Goal: Task Accomplishment & Management: Use online tool/utility

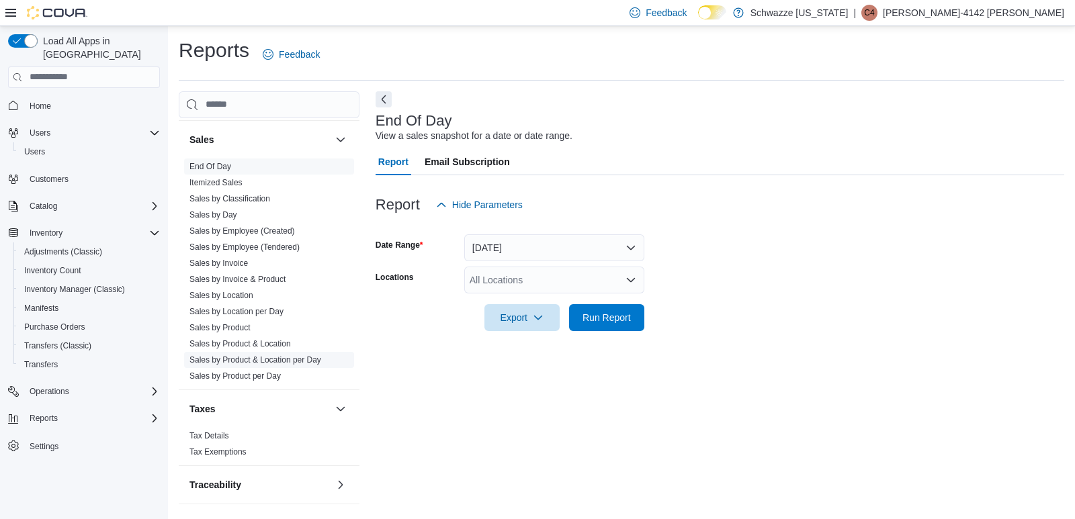
scroll to position [568, 0]
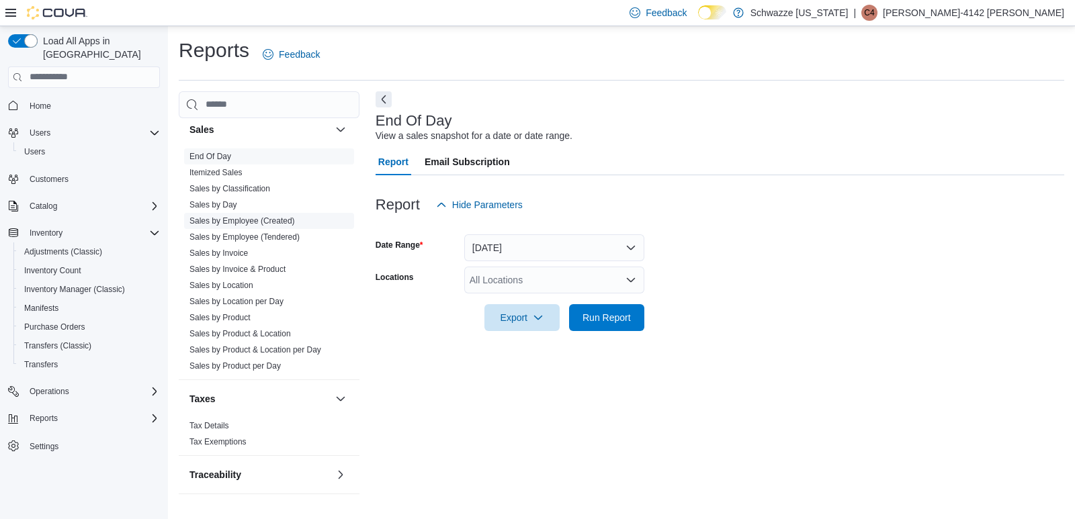
click at [245, 223] on link "Sales by Employee (Created)" at bounding box center [241, 220] width 105 height 9
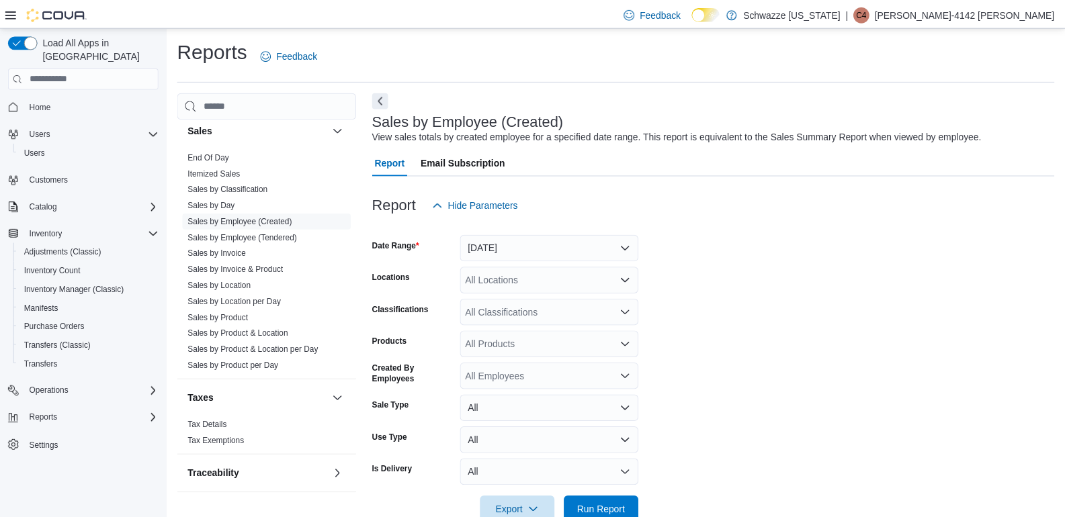
scroll to position [31, 0]
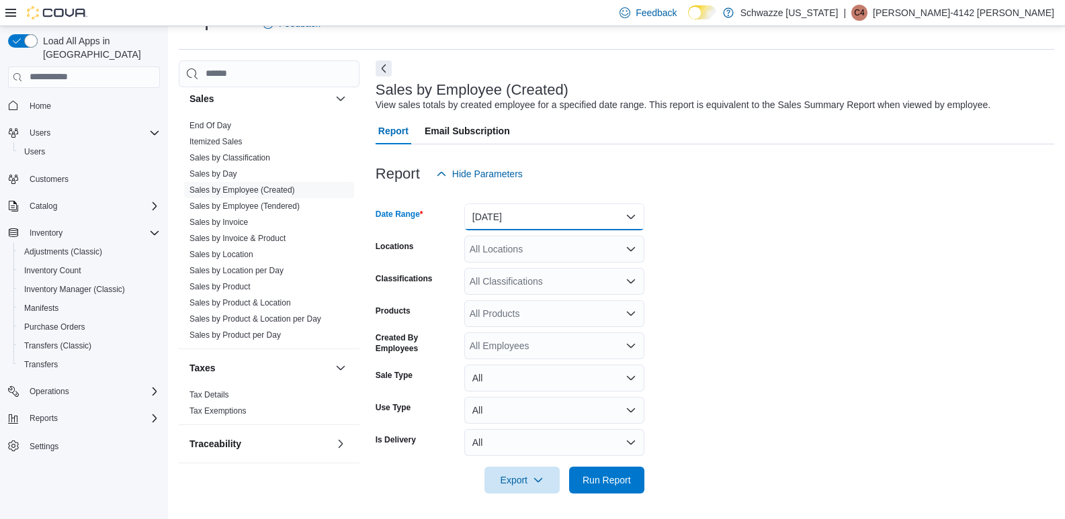
click at [625, 219] on button "[DATE]" at bounding box center [554, 217] width 180 height 27
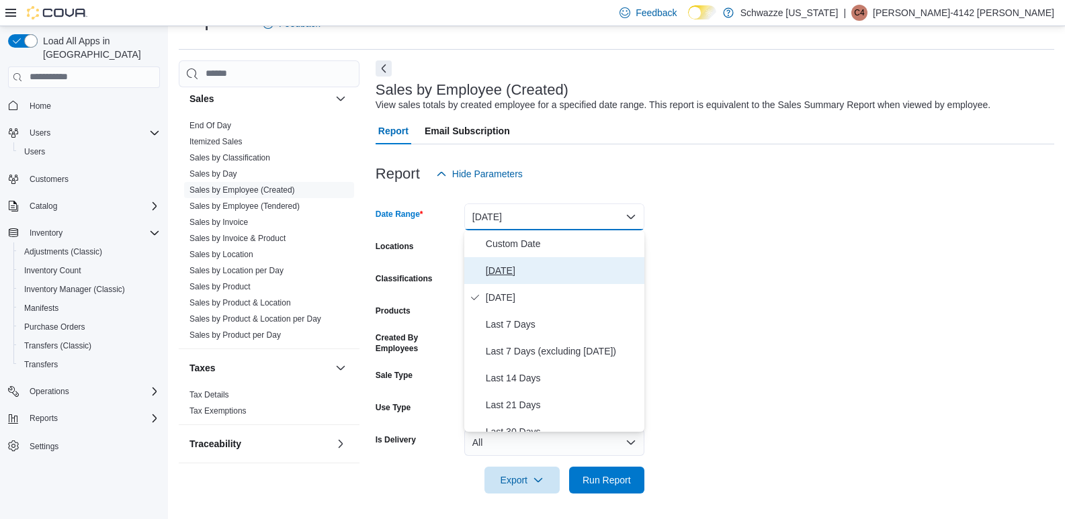
click at [507, 266] on span "[DATE]" at bounding box center [562, 271] width 153 height 16
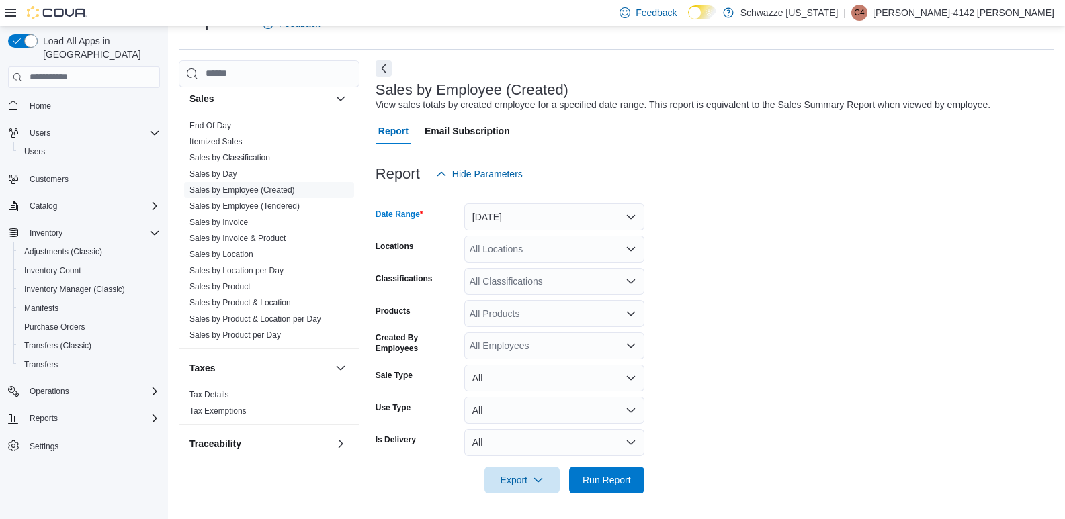
click at [633, 248] on icon "Open list of options" at bounding box center [631, 249] width 8 height 4
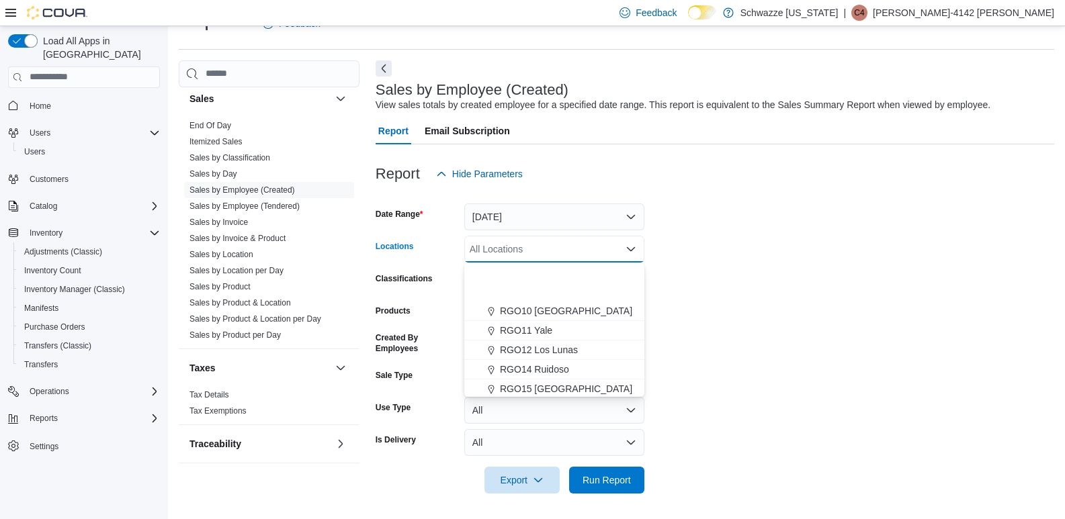
scroll to position [537, 0]
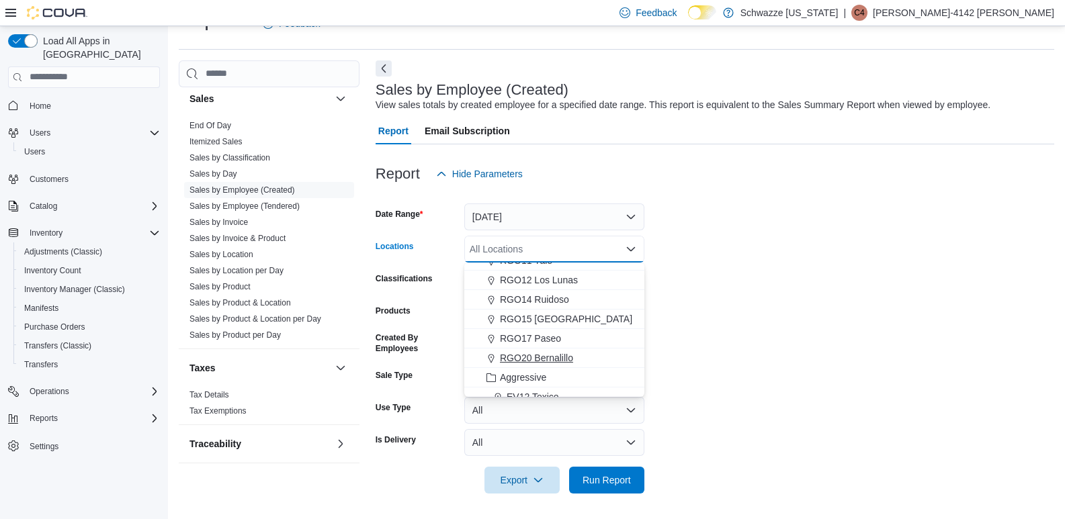
click at [553, 358] on span "RGO20 Bernalillo" at bounding box center [536, 357] width 73 height 13
click at [826, 261] on form "Date Range [DATE] Locations RGO20 Bernalillo Combo box. Selected. RGO20 Bernali…" at bounding box center [715, 340] width 678 height 306
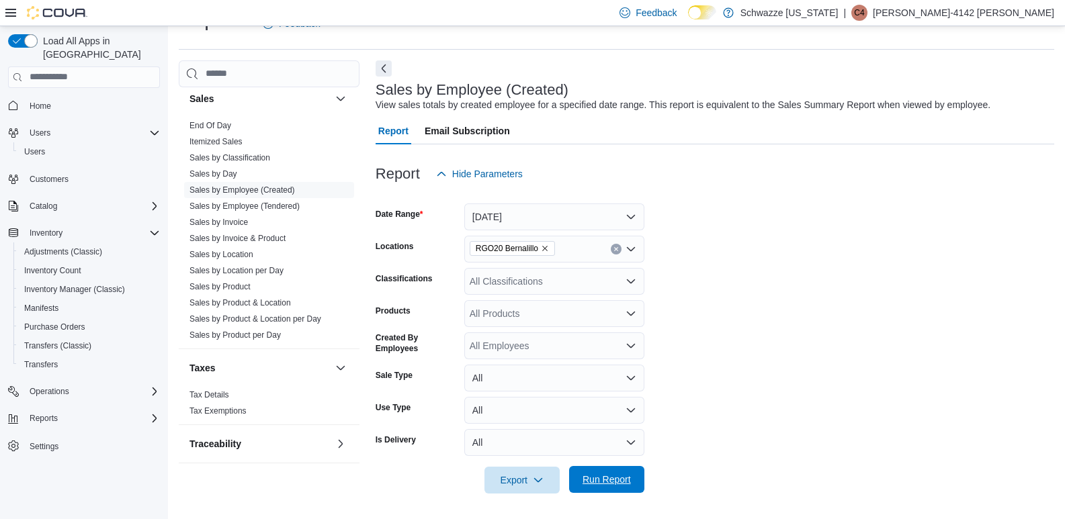
click at [614, 476] on span "Run Report" at bounding box center [606, 479] width 48 height 13
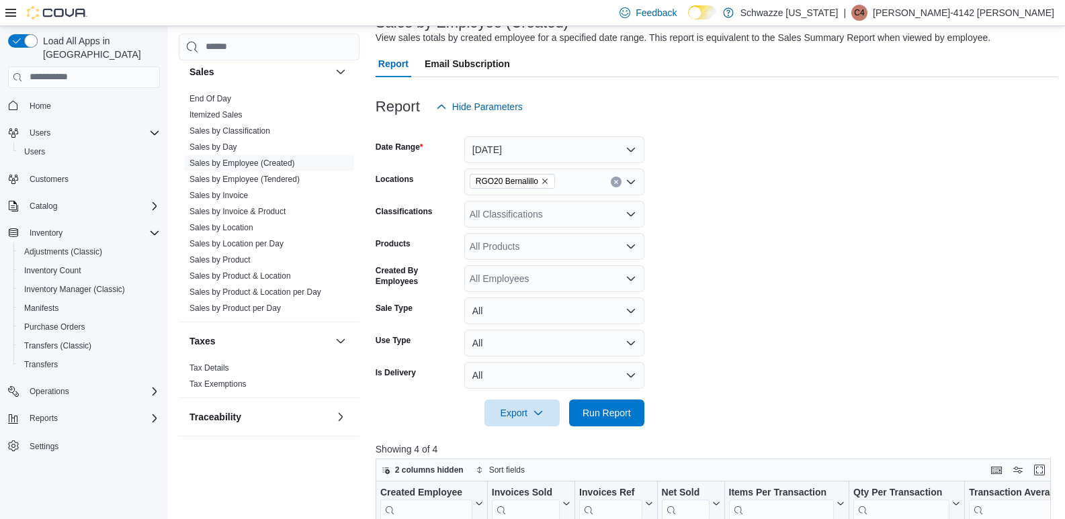
scroll to position [367, 0]
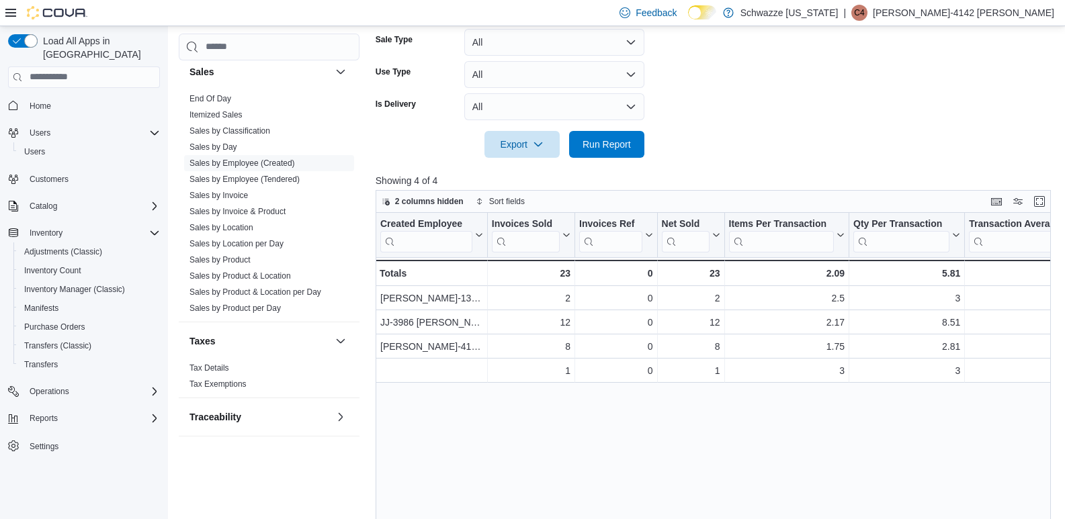
drag, startPoint x: 951, startPoint y: 404, endPoint x: 518, endPoint y: 482, distance: 440.2
click at [519, 484] on div "Created Employee Click to view column header actions Invoices Sold Click to vie…" at bounding box center [717, 409] width 682 height 392
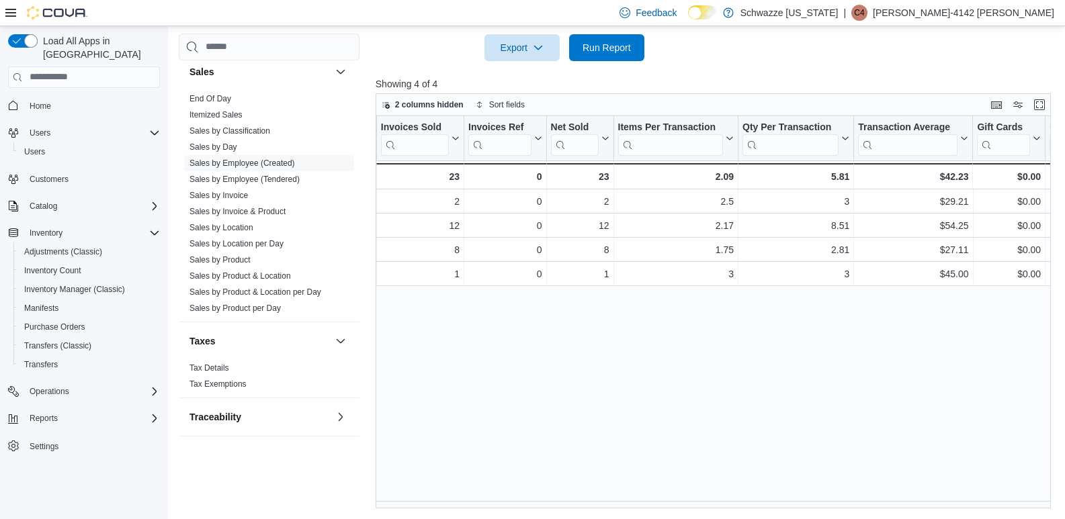
scroll to position [0, 113]
